Goal: Check status

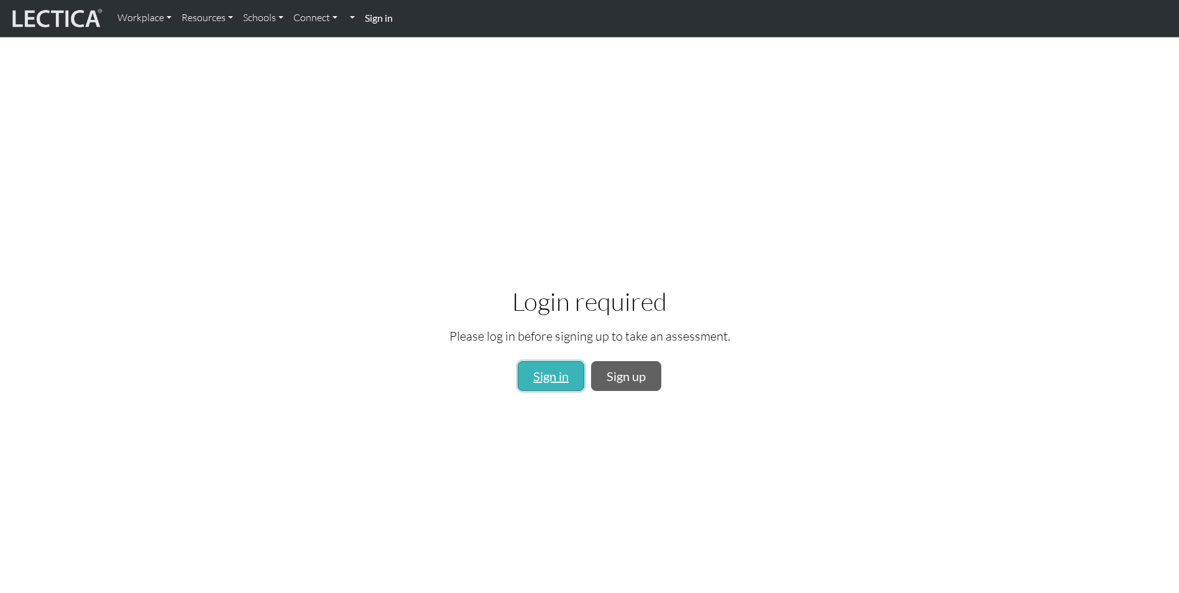
click at [550, 370] on link "Sign in" at bounding box center [551, 376] width 67 height 30
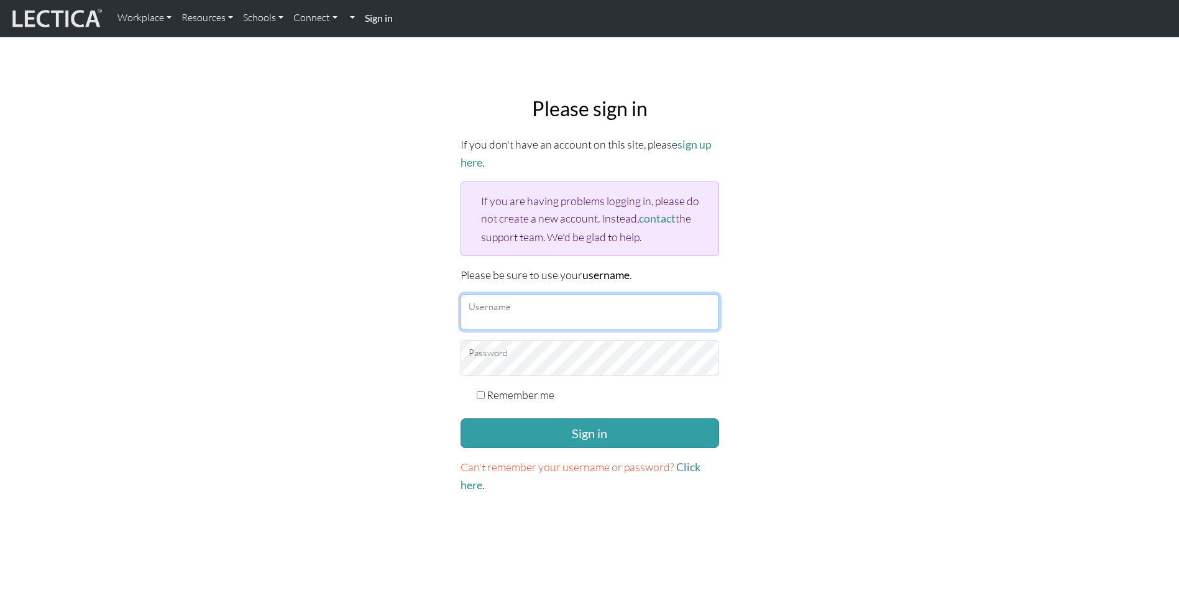
type input "kknutson"
click at [558, 312] on input "kknutson" at bounding box center [590, 312] width 259 height 36
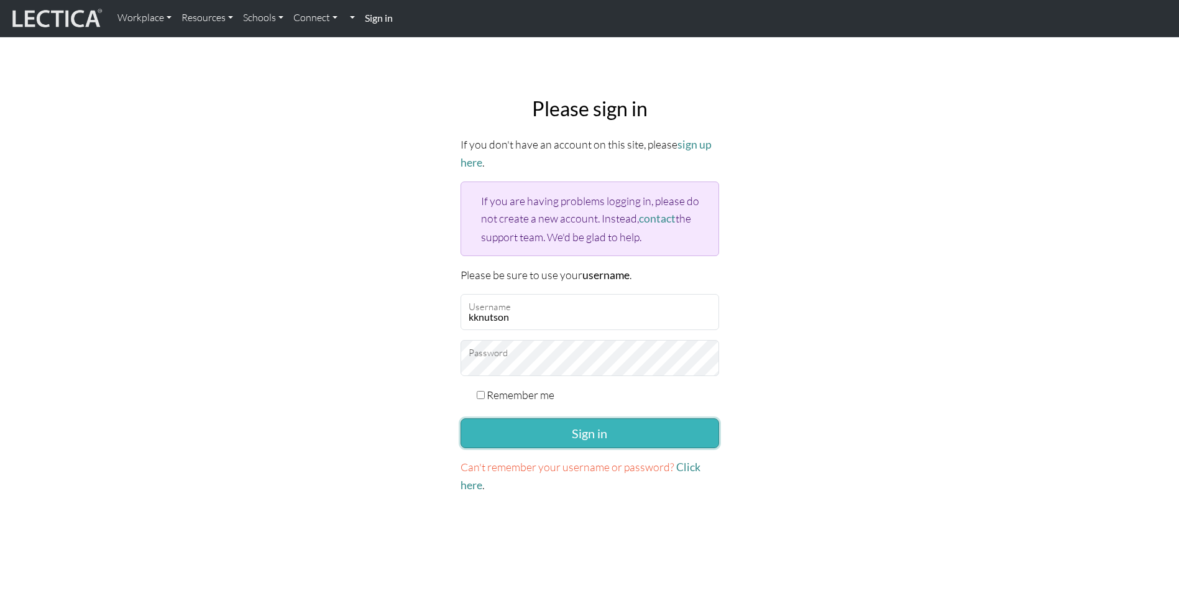
click at [644, 436] on button "Sign in" at bounding box center [590, 433] width 259 height 30
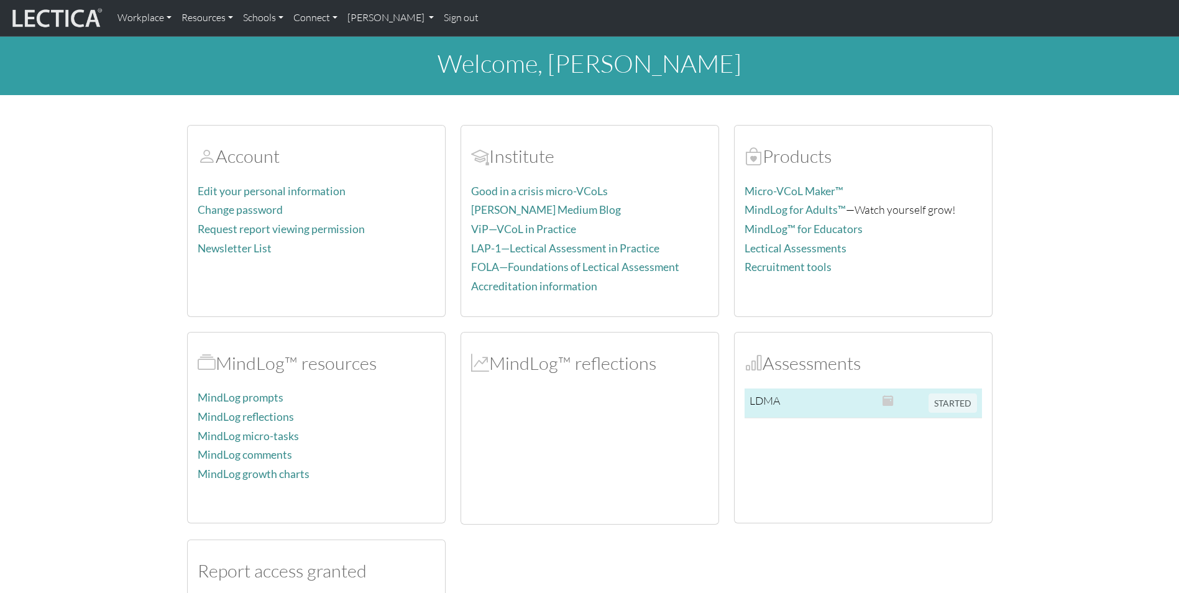
click at [855, 403] on td at bounding box center [837, 404] width 80 height 30
click at [954, 406] on span "STARTED" at bounding box center [953, 402] width 48 height 14
click at [763, 405] on td "LDMA" at bounding box center [771, 404] width 53 height 30
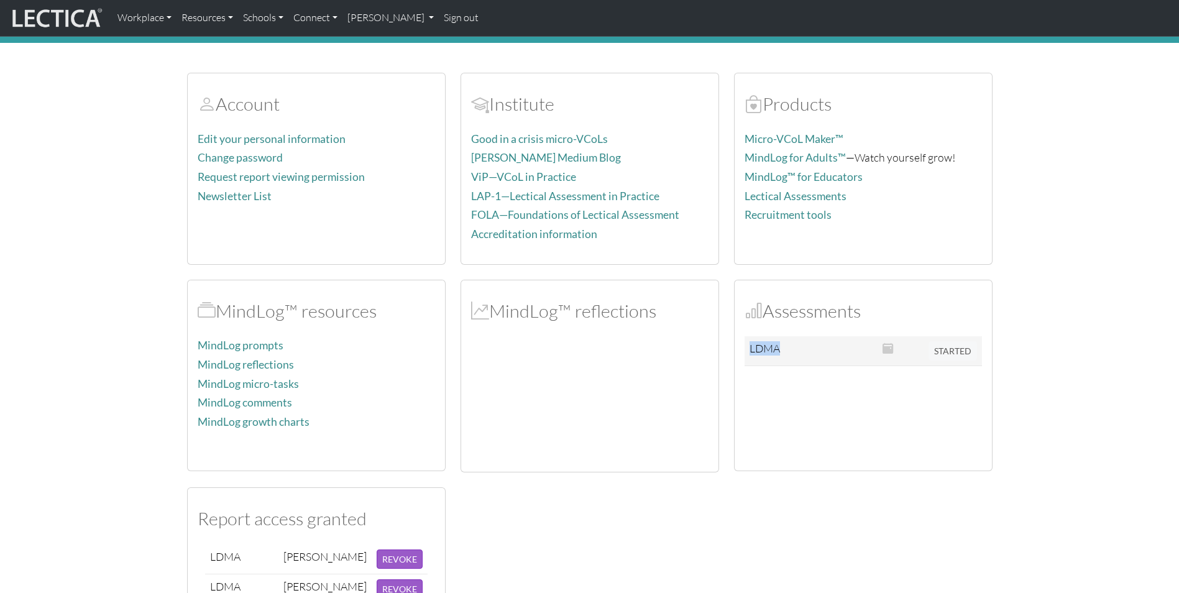
scroll to position [48, 0]
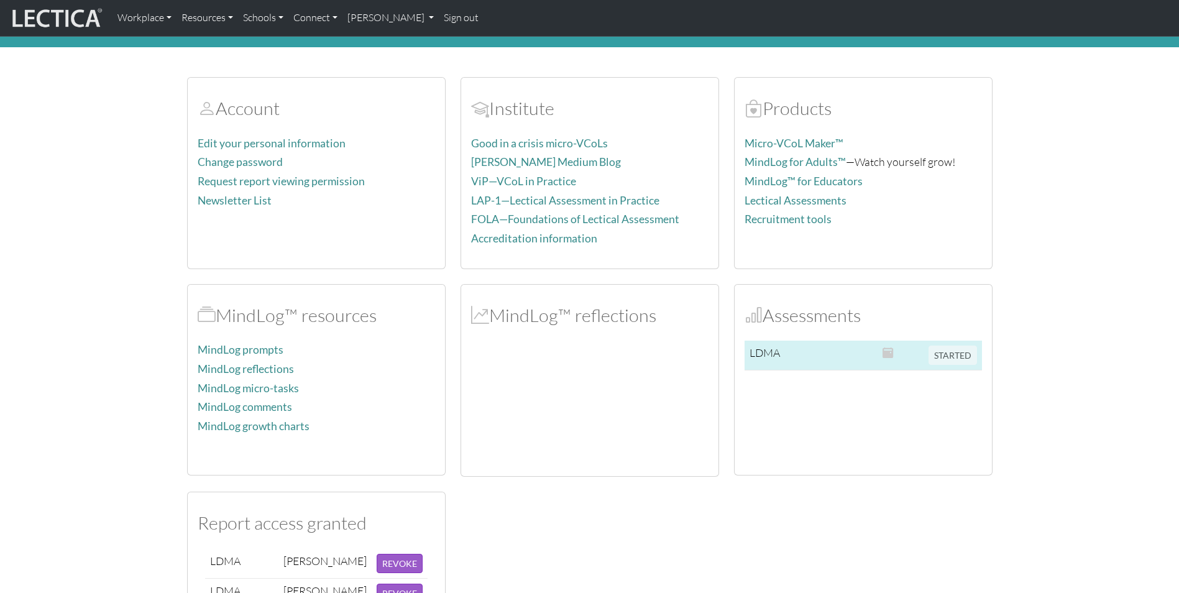
click at [937, 355] on span "STARTED" at bounding box center [953, 354] width 48 height 14
click at [881, 352] on td at bounding box center [901, 356] width 46 height 30
drag, startPoint x: 881, startPoint y: 352, endPoint x: 816, endPoint y: 347, distance: 65.5
click at [875, 351] on tr "LDMA STARTED" at bounding box center [863, 356] width 237 height 30
click at [799, 349] on td at bounding box center [837, 356] width 80 height 30
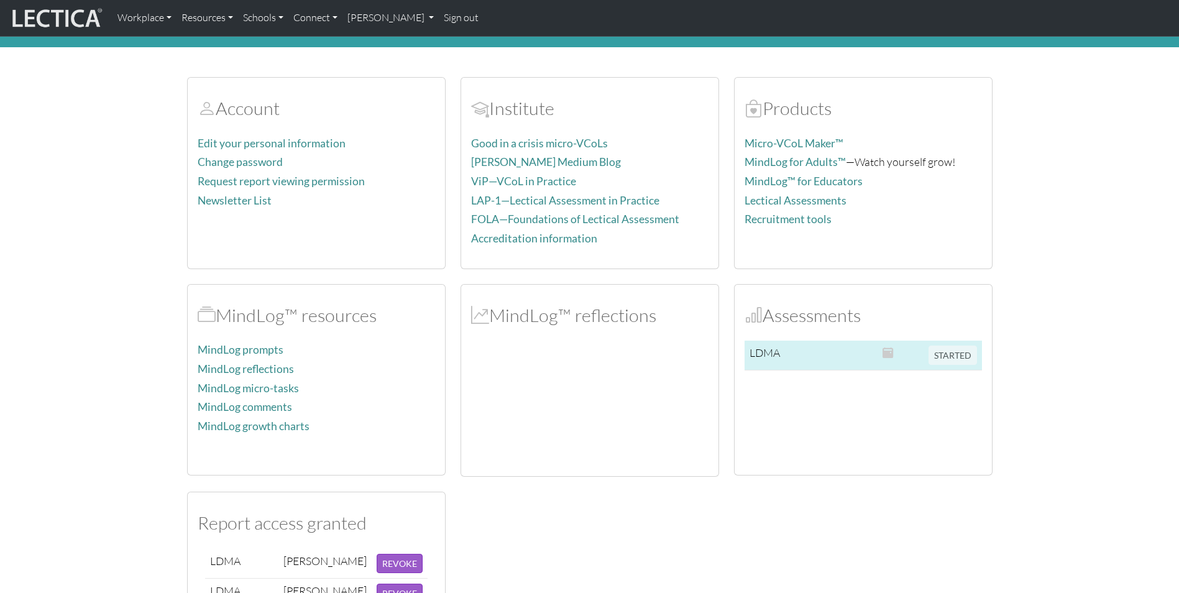
click at [798, 349] on td at bounding box center [837, 356] width 80 height 30
click at [757, 351] on td "LDMA" at bounding box center [771, 356] width 53 height 30
click at [788, 349] on td "LDMA" at bounding box center [771, 356] width 53 height 30
click at [965, 359] on span "STARTED" at bounding box center [953, 354] width 48 height 14
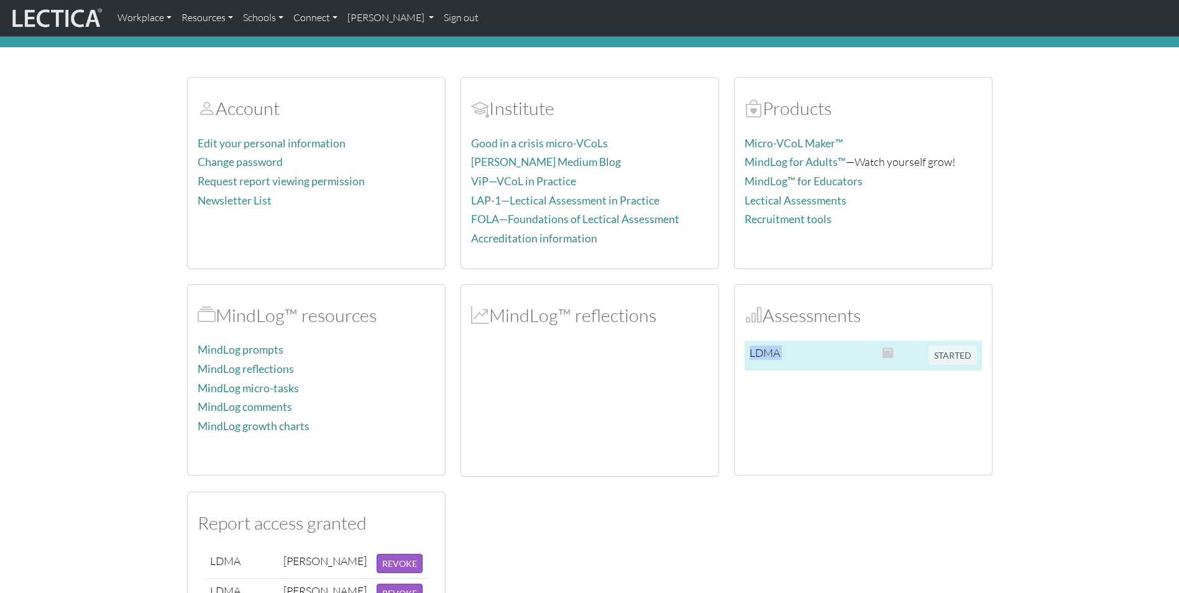
click at [965, 359] on span "STARTED" at bounding box center [953, 354] width 48 height 14
click at [877, 357] on td at bounding box center [837, 356] width 80 height 30
click at [788, 354] on td "LDMA" at bounding box center [771, 356] width 53 height 30
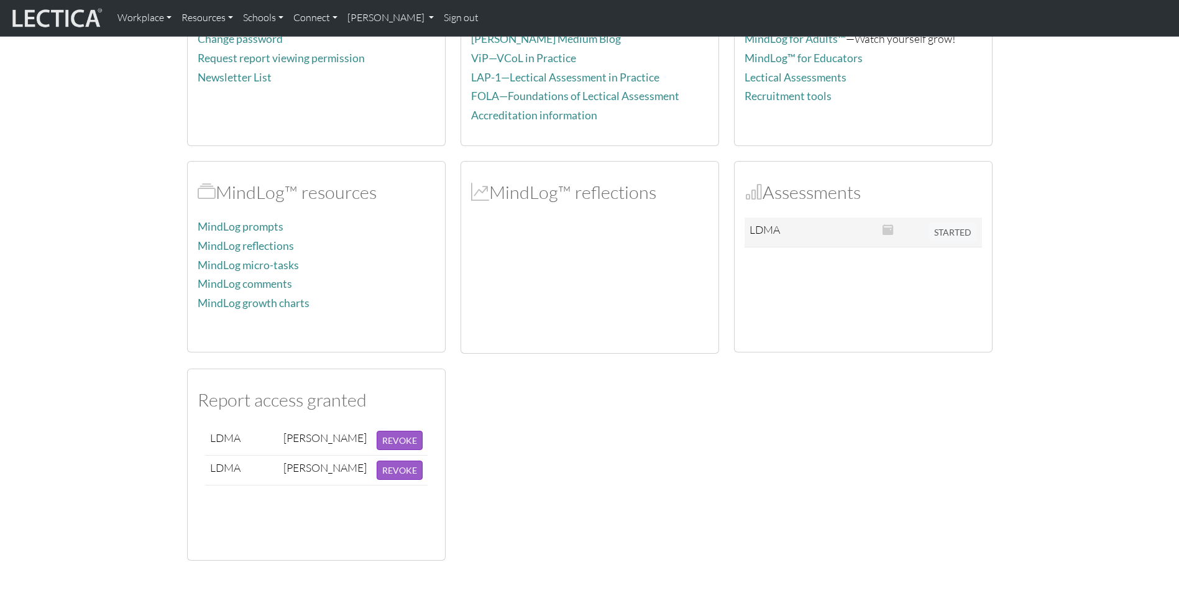
scroll to position [0, 0]
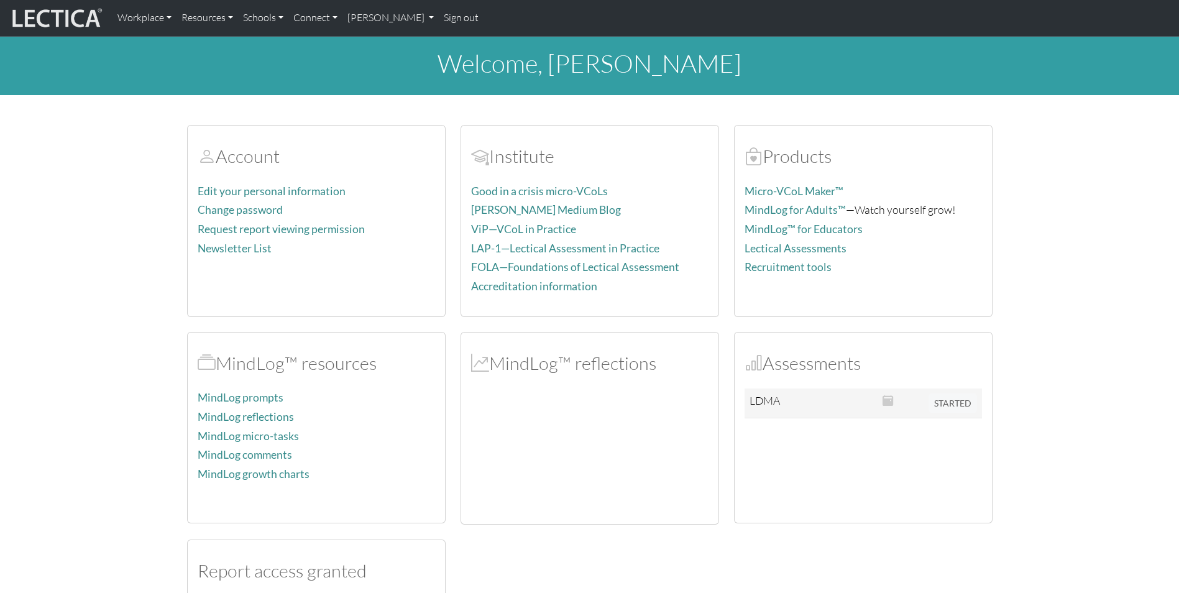
click at [439, 18] on link "Sign out" at bounding box center [461, 18] width 45 height 26
